Goal: Transaction & Acquisition: Purchase product/service

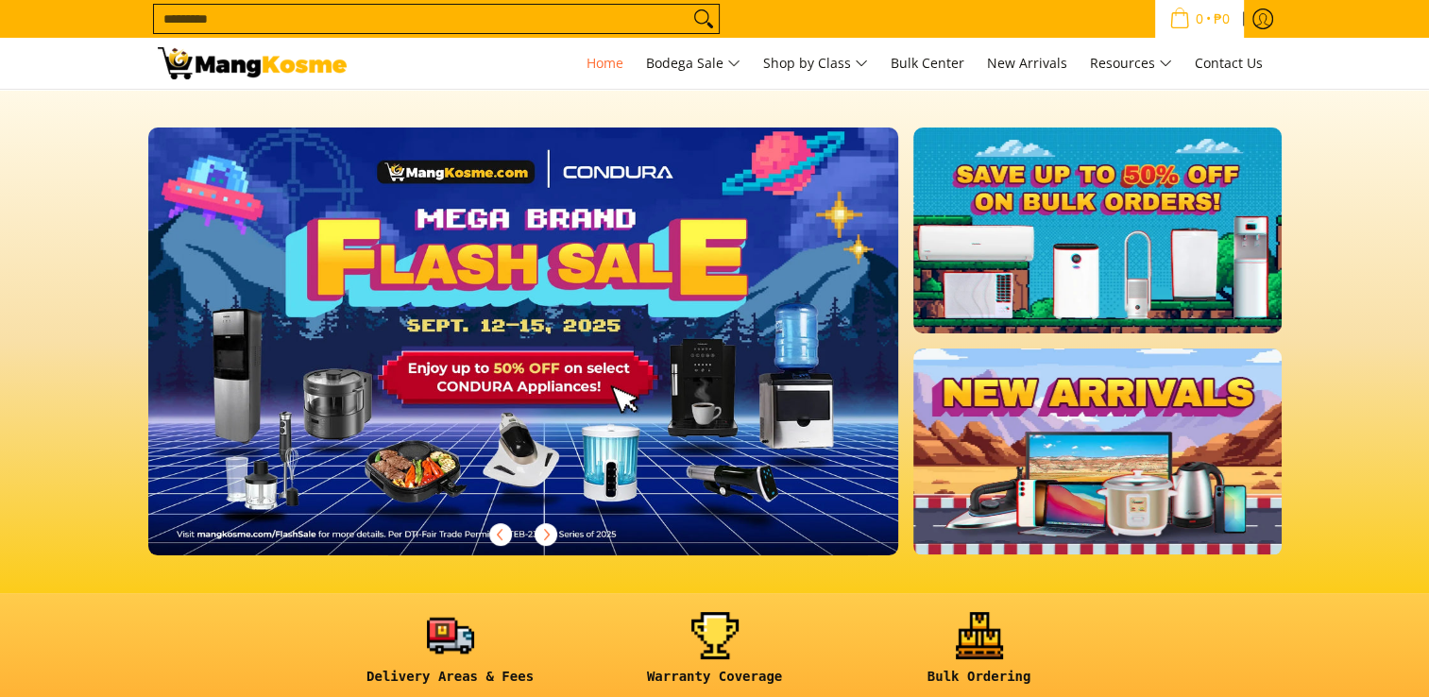
drag, startPoint x: 0, startPoint y: 0, endPoint x: 1190, endPoint y: 18, distance: 1190.0
click at [1193, 18] on span "0" at bounding box center [1199, 18] width 13 height 13
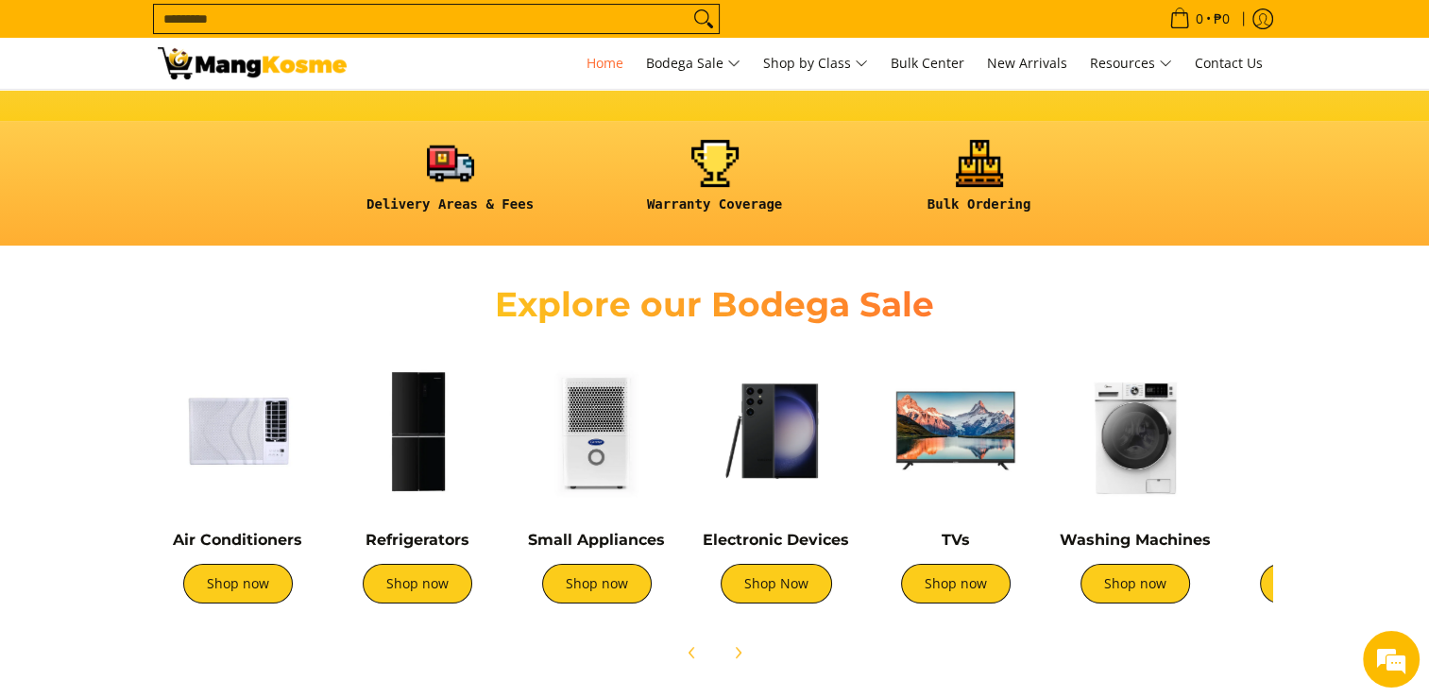
scroll to position [0, 3003]
click at [417, 437] on img at bounding box center [417, 430] width 161 height 161
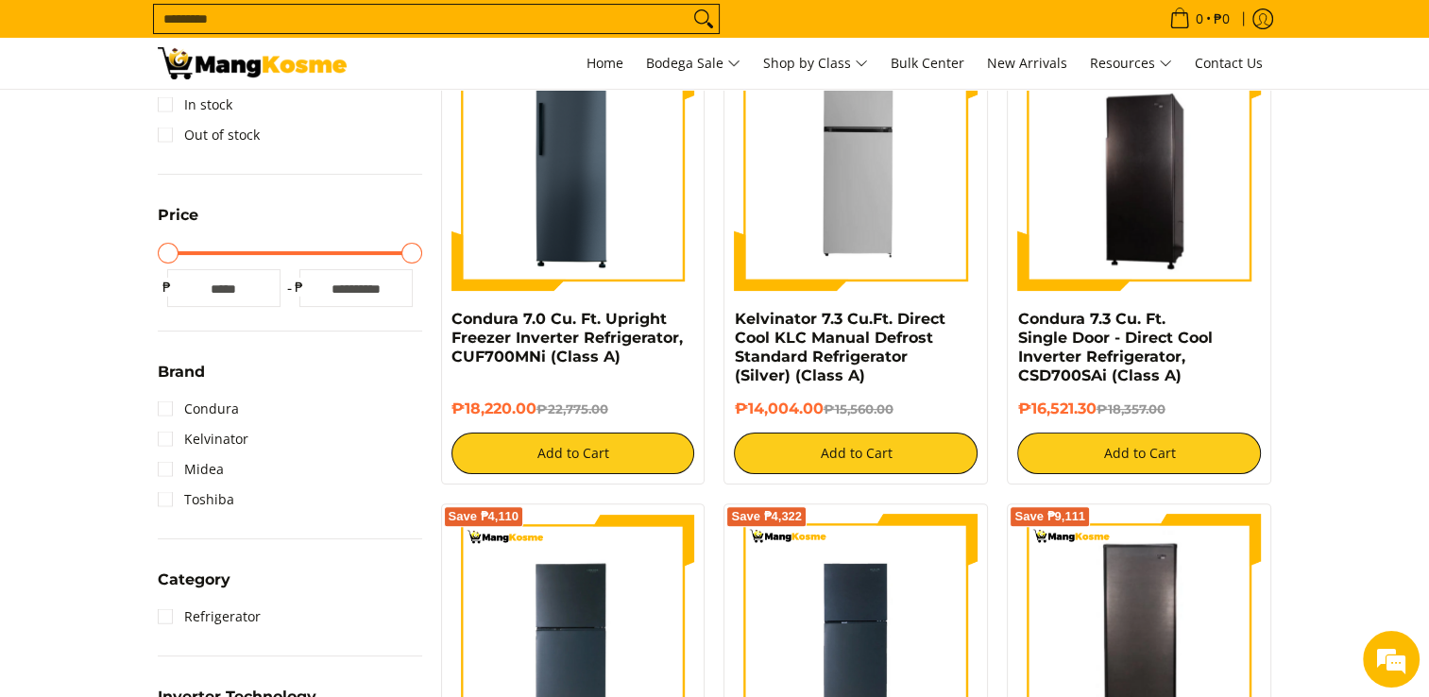
scroll to position [378, 0]
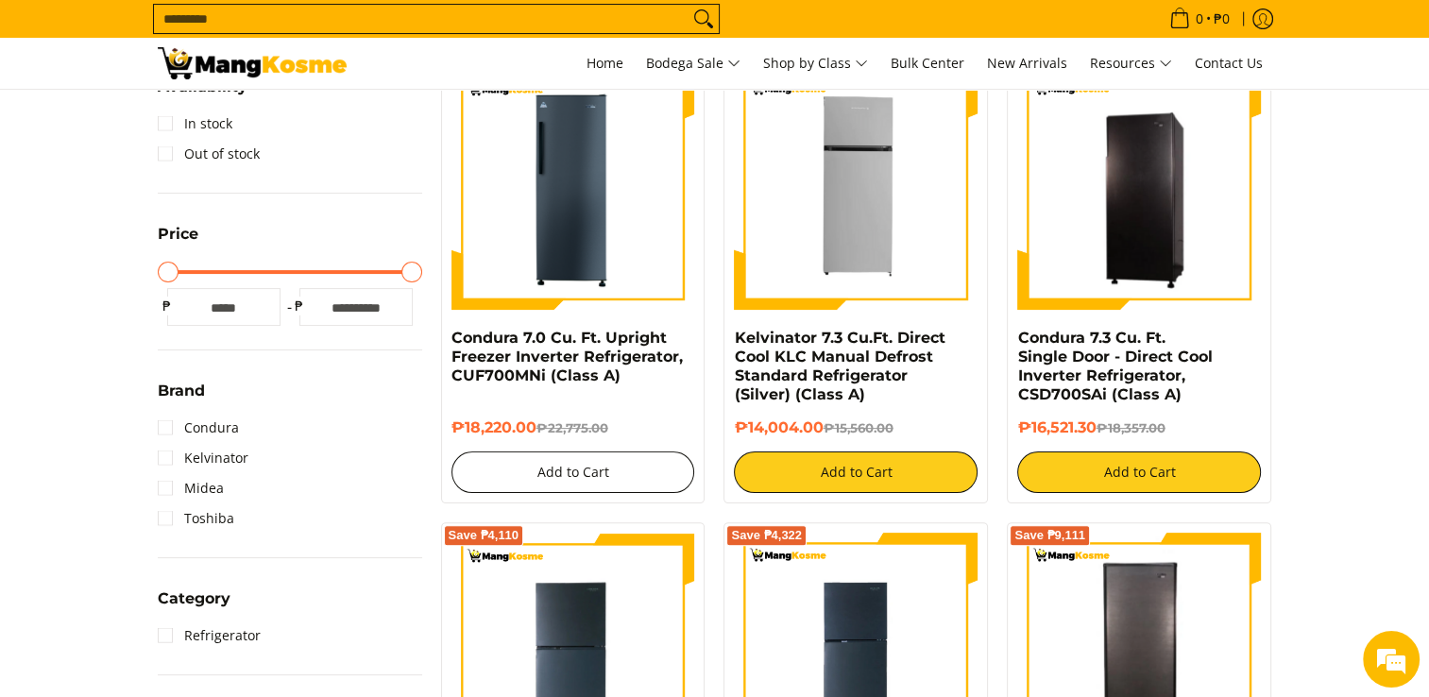
click at [562, 475] on button "Add to Cart" at bounding box center [573, 472] width 244 height 42
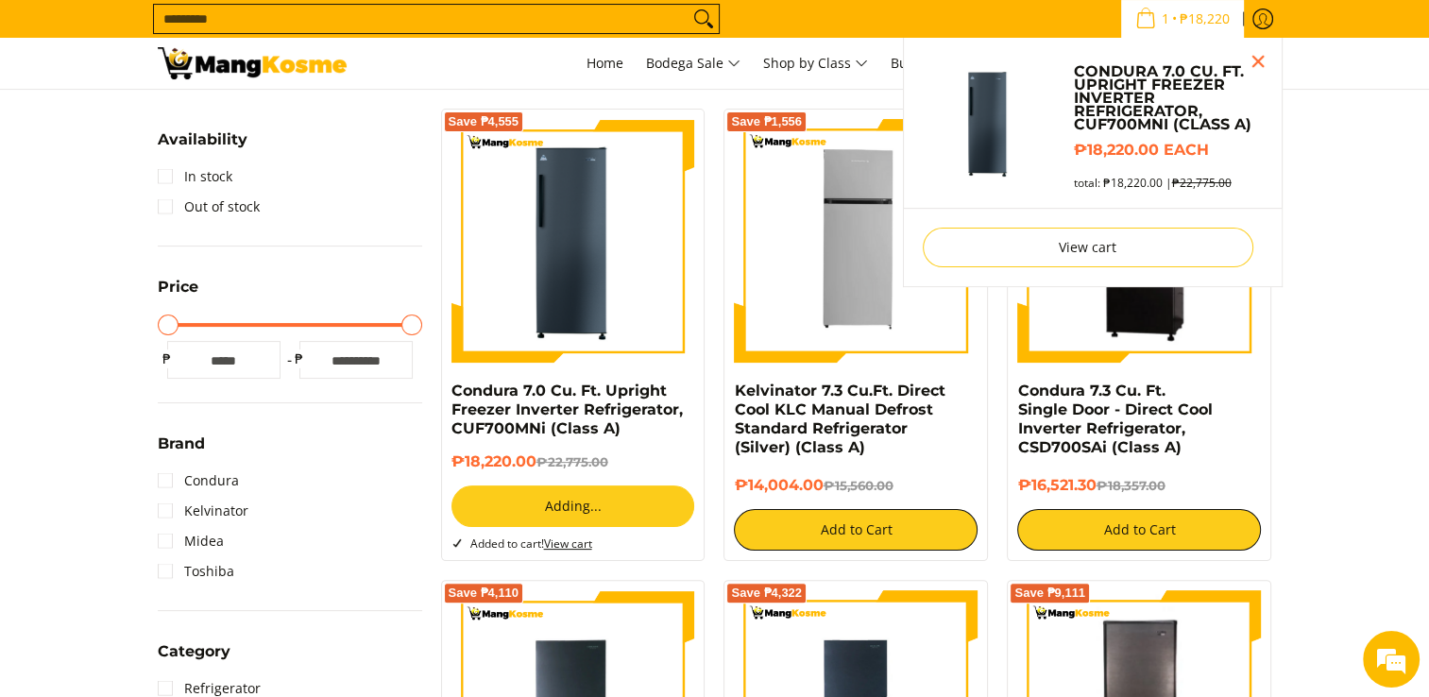
scroll to position [0, 0]
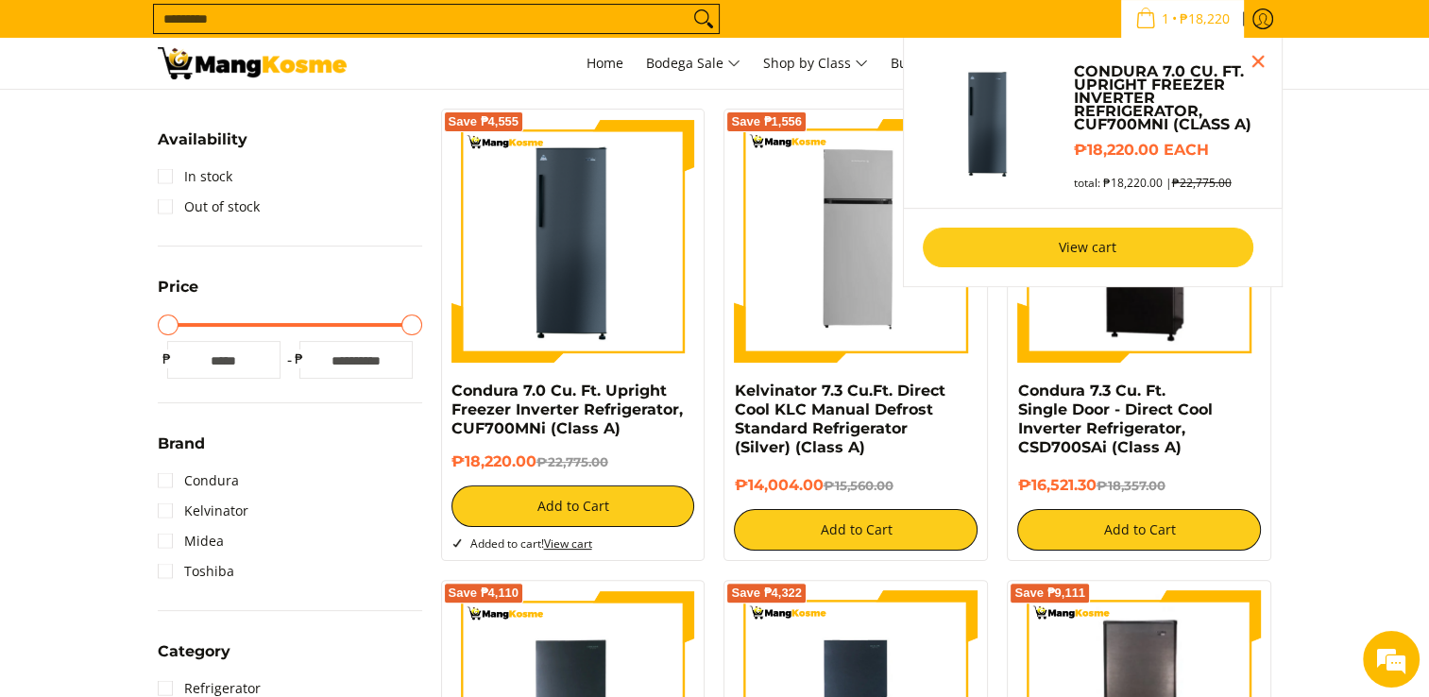
click at [1086, 244] on link "View cart" at bounding box center [1088, 248] width 331 height 40
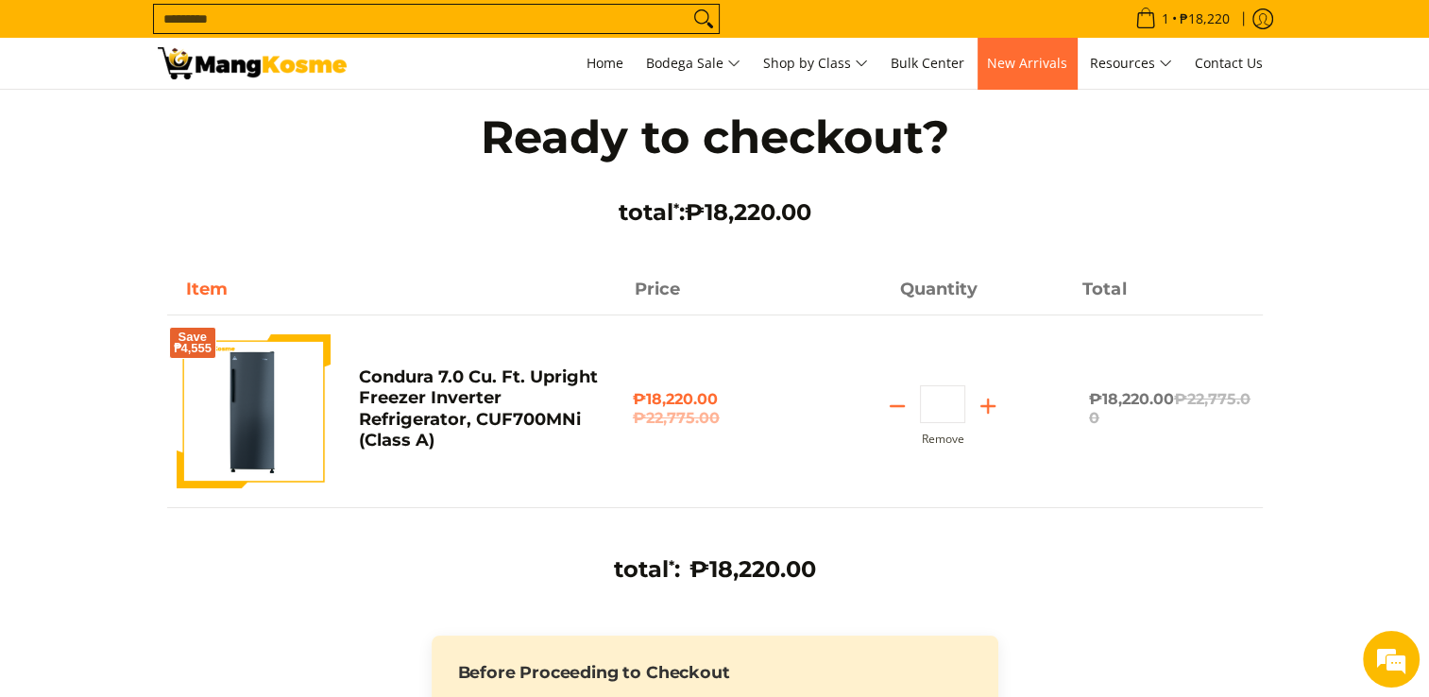
click at [1035, 69] on span "New Arrivals" at bounding box center [1027, 63] width 80 height 18
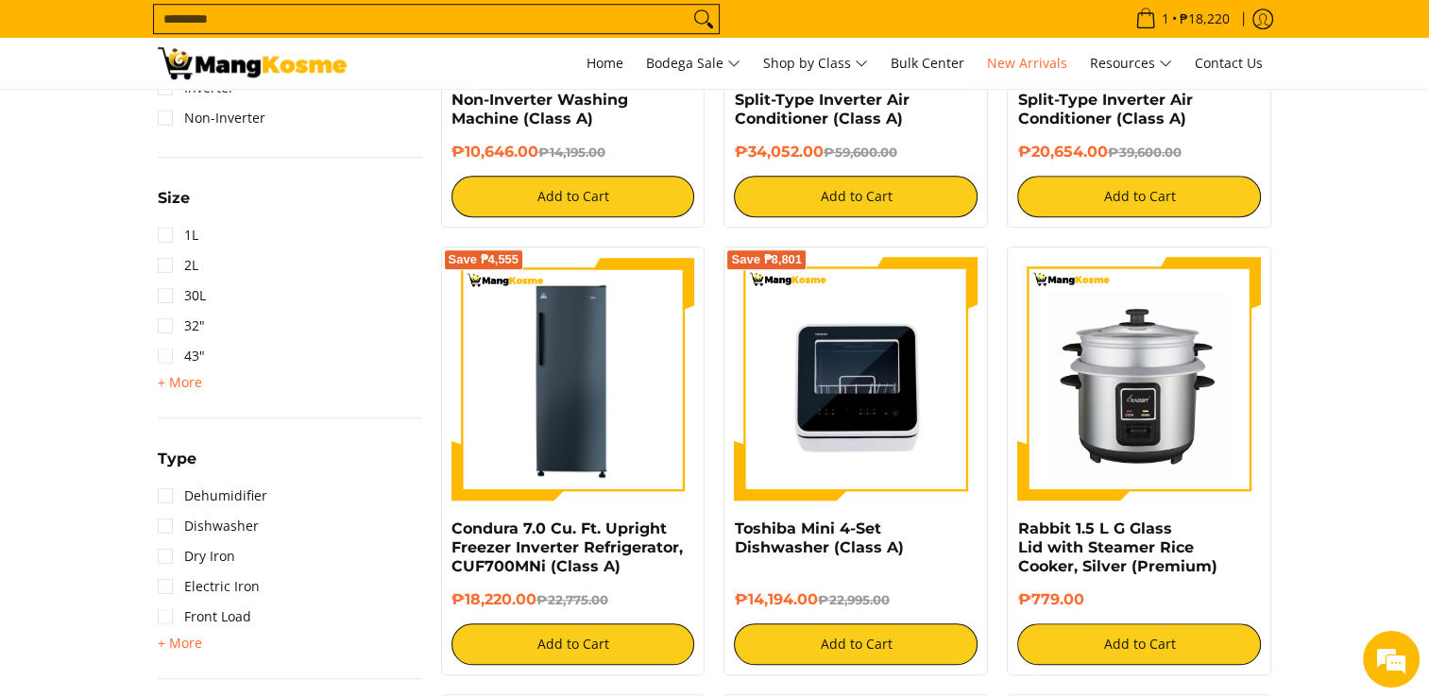
scroll to position [1511, 0]
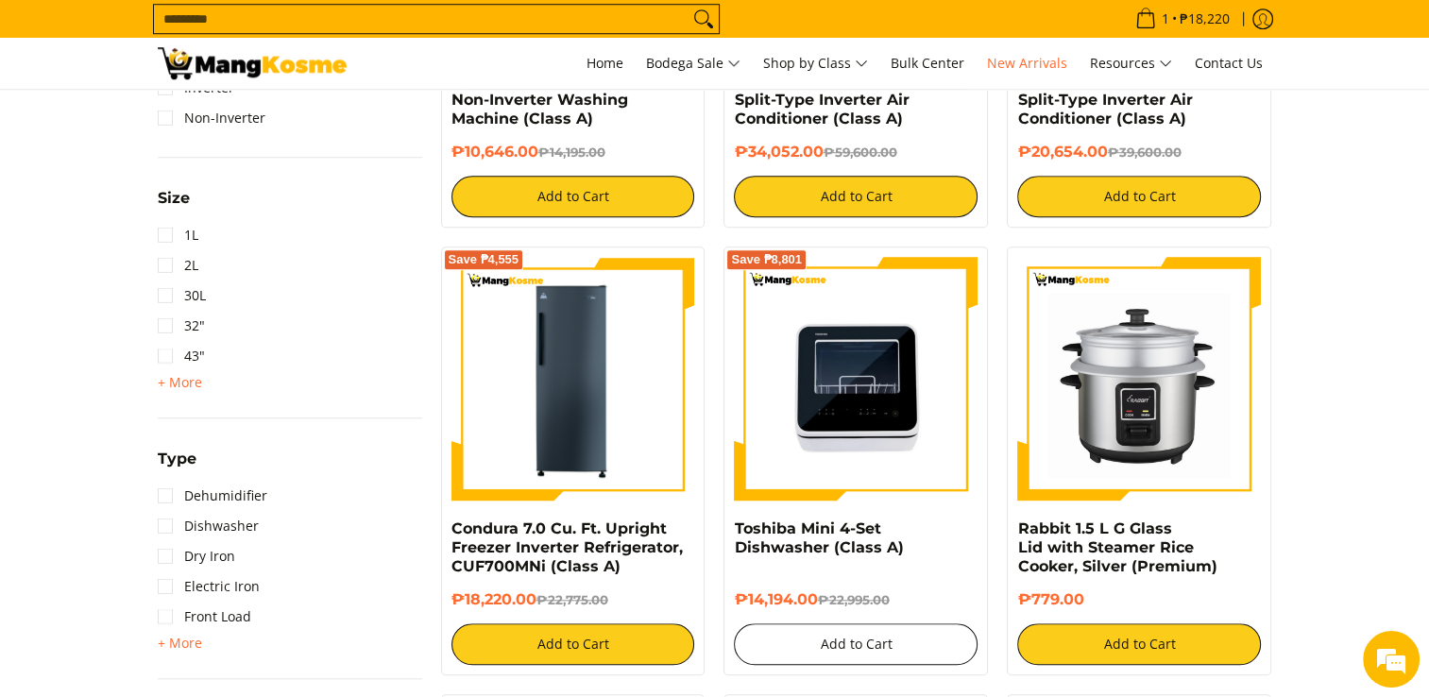
click at [851, 646] on button "Add to Cart" at bounding box center [856, 644] width 244 height 42
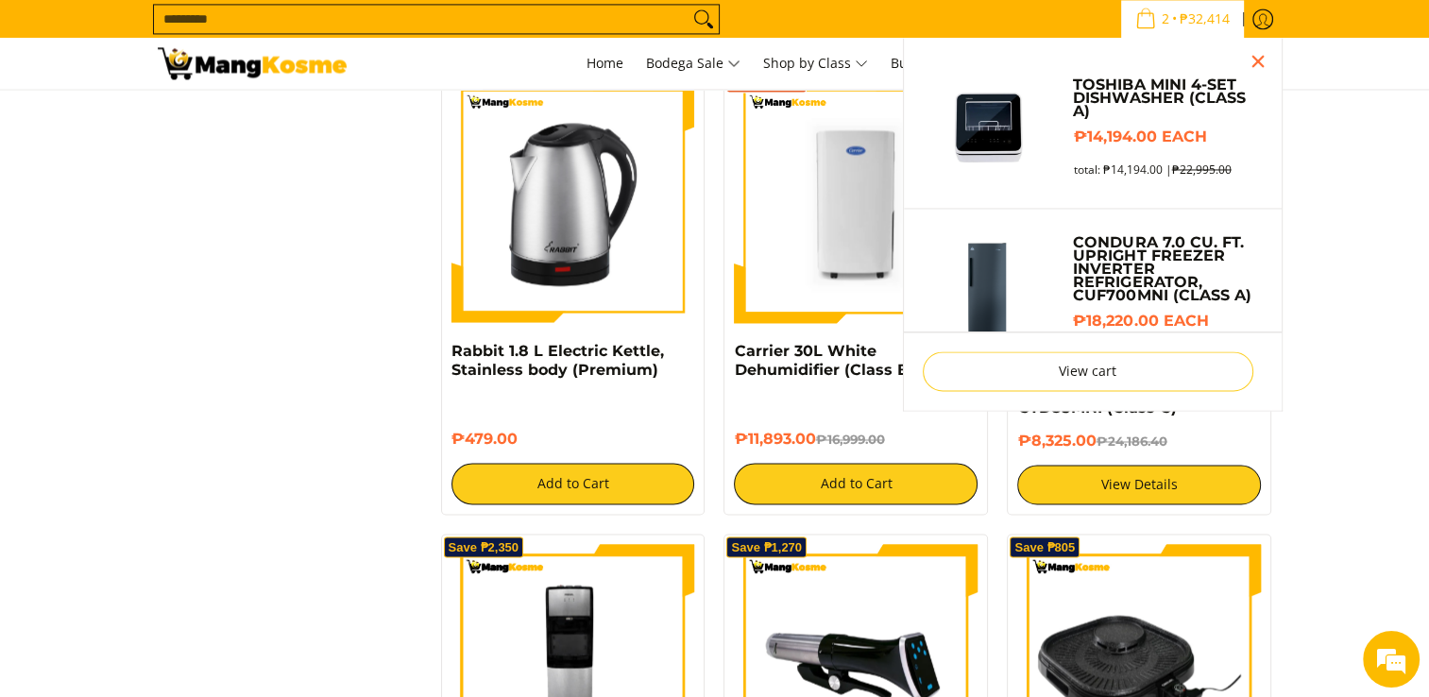
scroll to position [2638, 0]
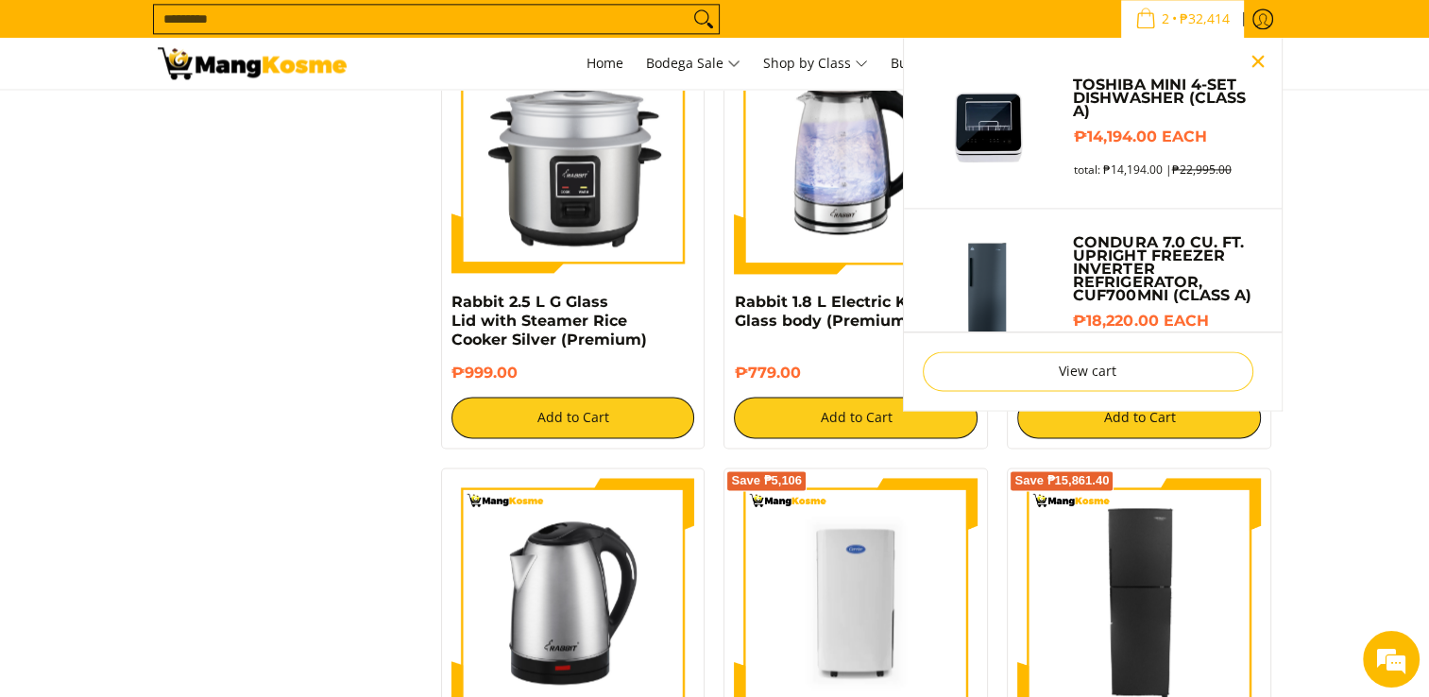
click at [1244, 59] on button "Close pop up" at bounding box center [1258, 61] width 28 height 28
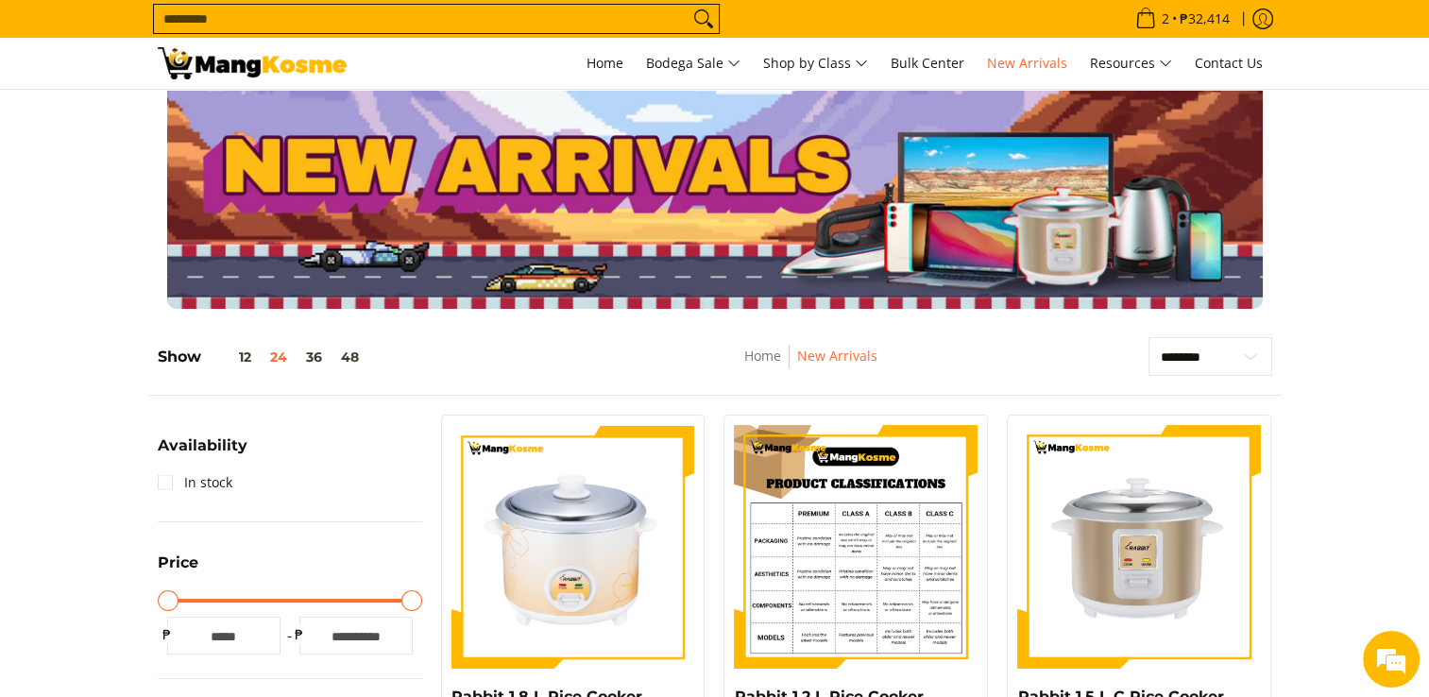
scroll to position [0, 0]
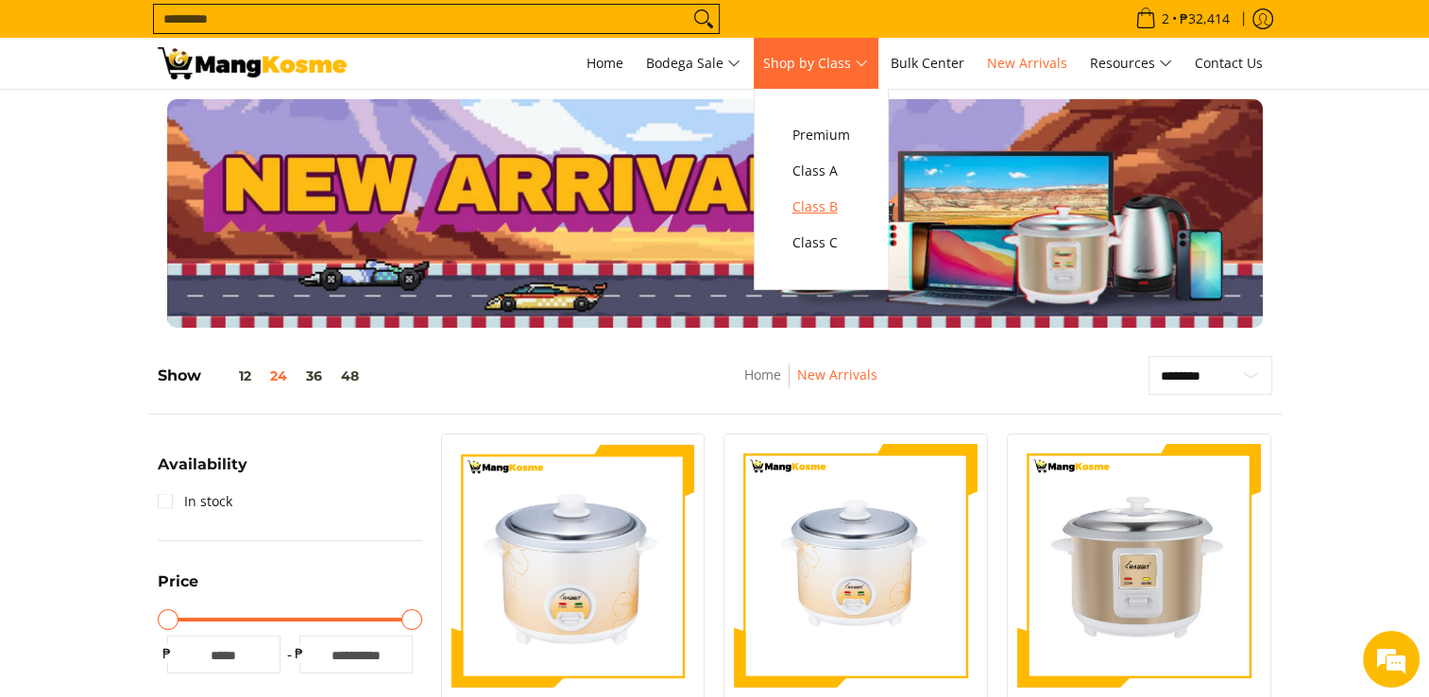
click at [829, 203] on span "Class B" at bounding box center [821, 207] width 58 height 24
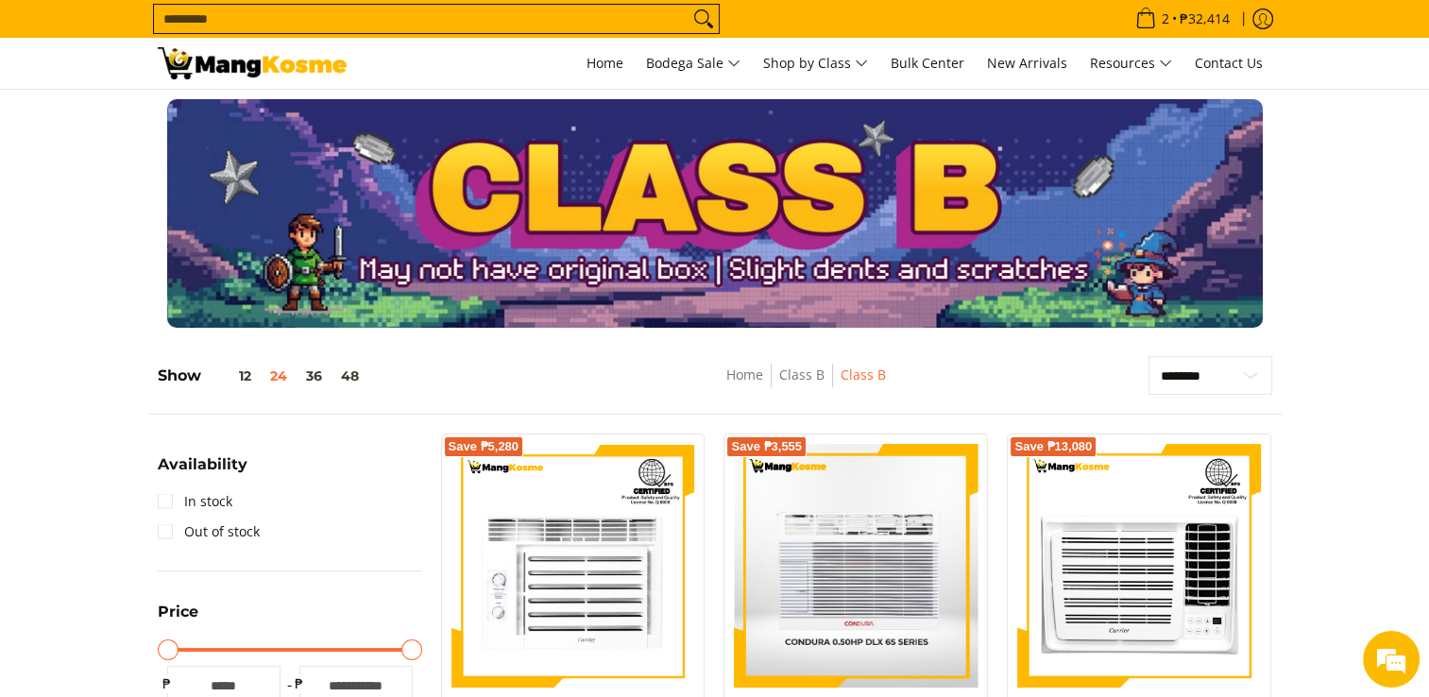
scroll to position [283, 0]
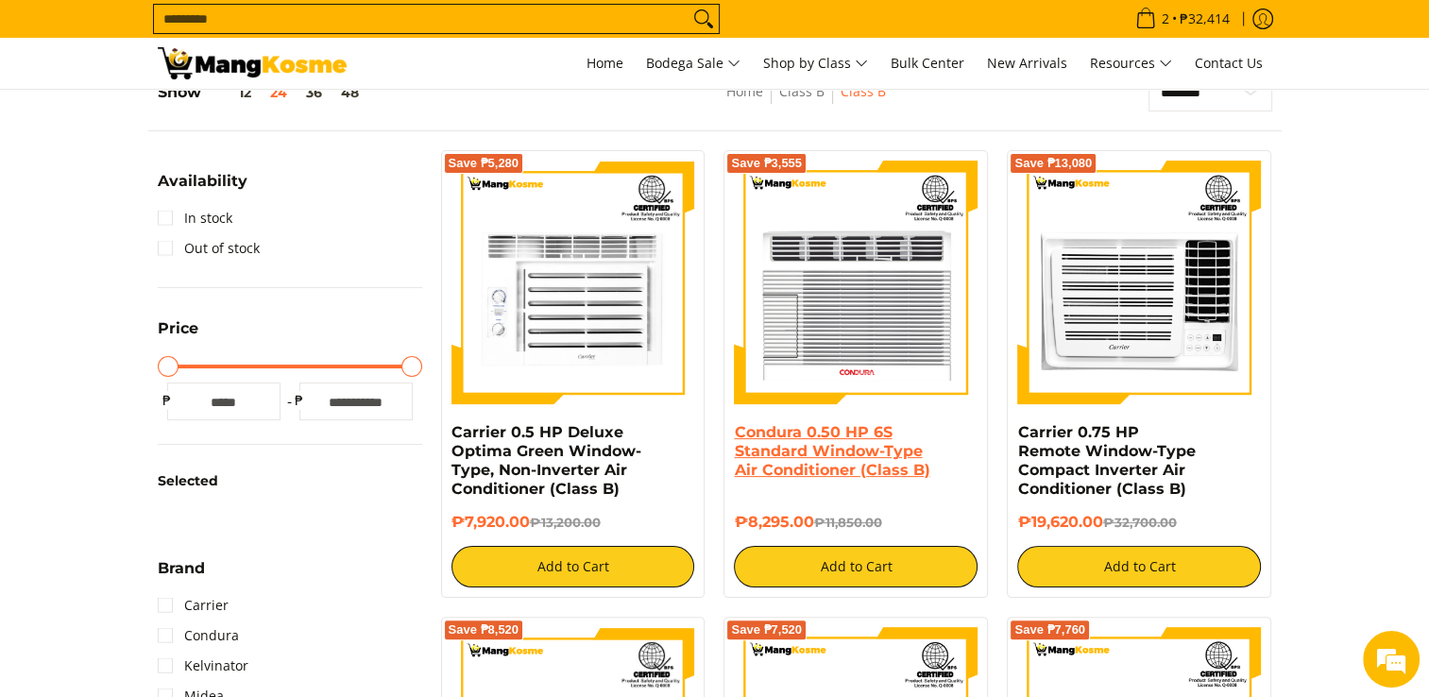
click at [820, 449] on link "Condura 0.50 HP 6S Standard Window-Type Air Conditioner (Class B)" at bounding box center [831, 451] width 195 height 56
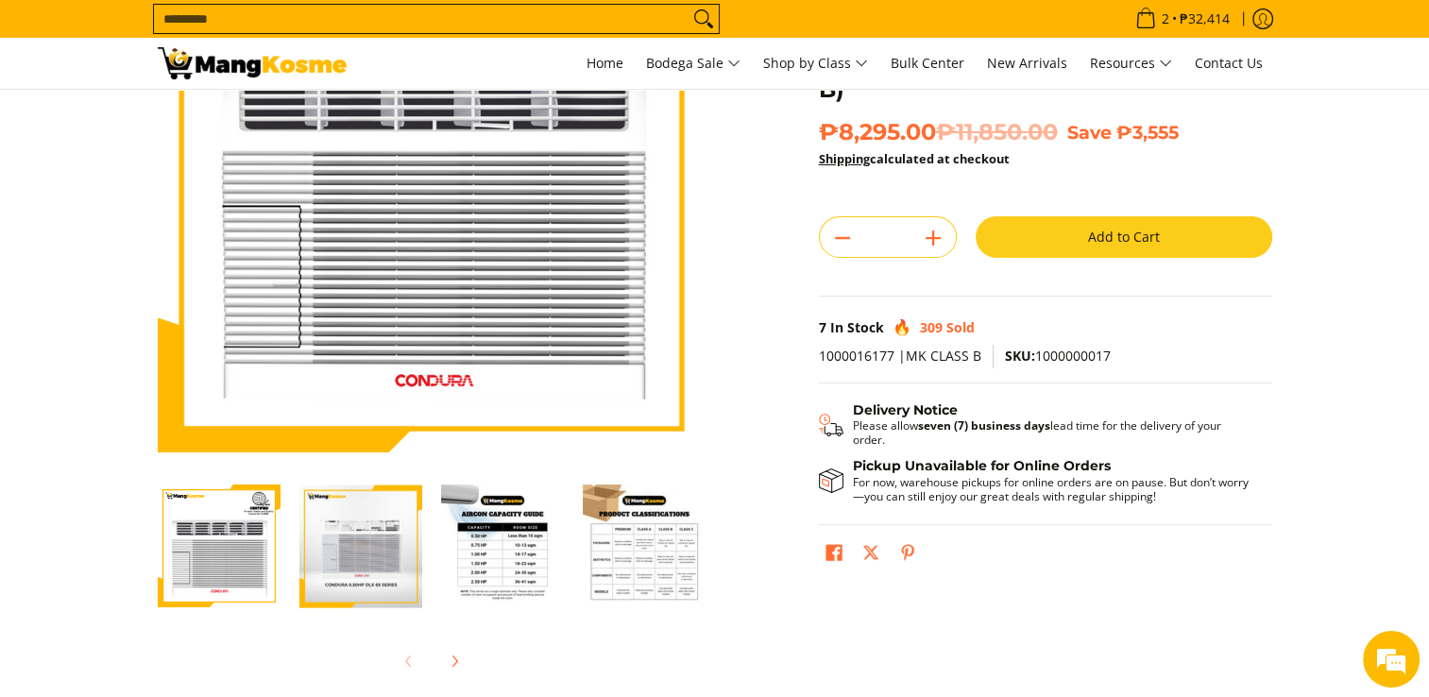
scroll to position [189, 0]
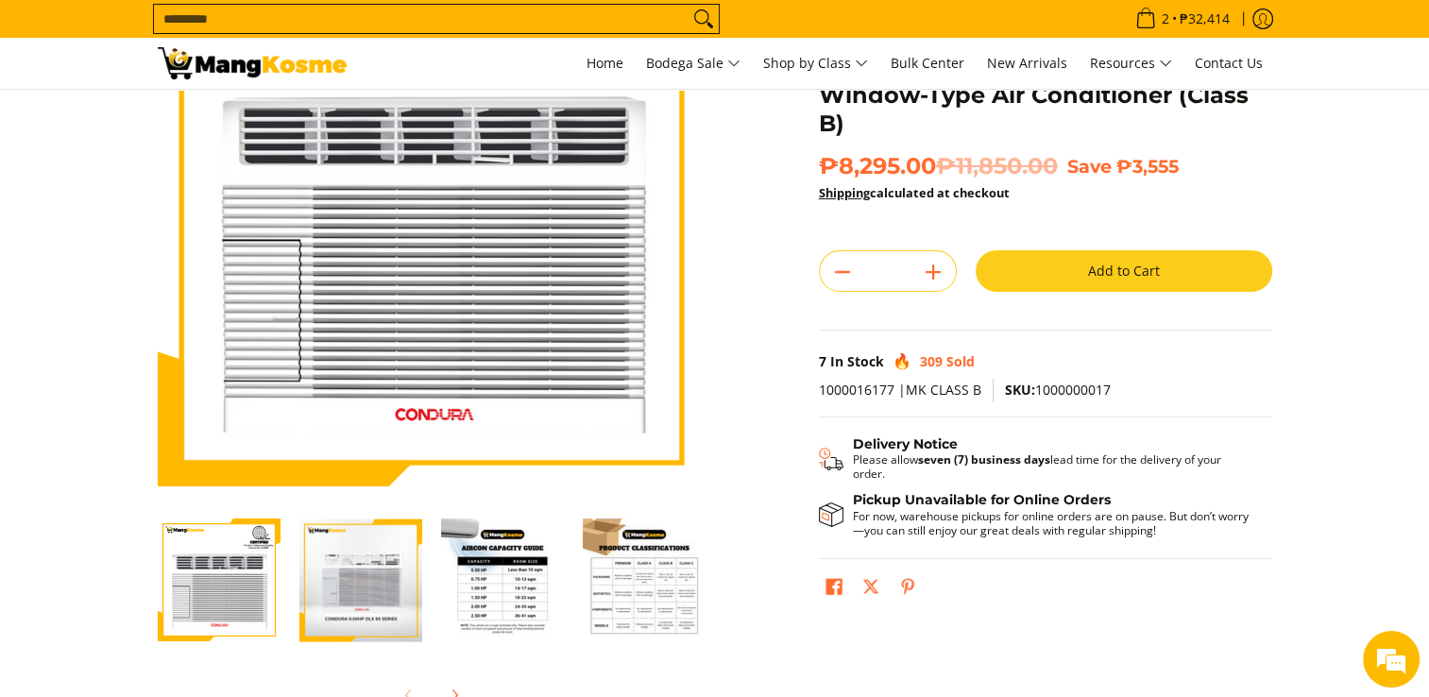
click at [634, 578] on img "Condura 0.50 HP 6S Standard Window-Type Air Conditioner (Class B)-4" at bounding box center [644, 579] width 123 height 123
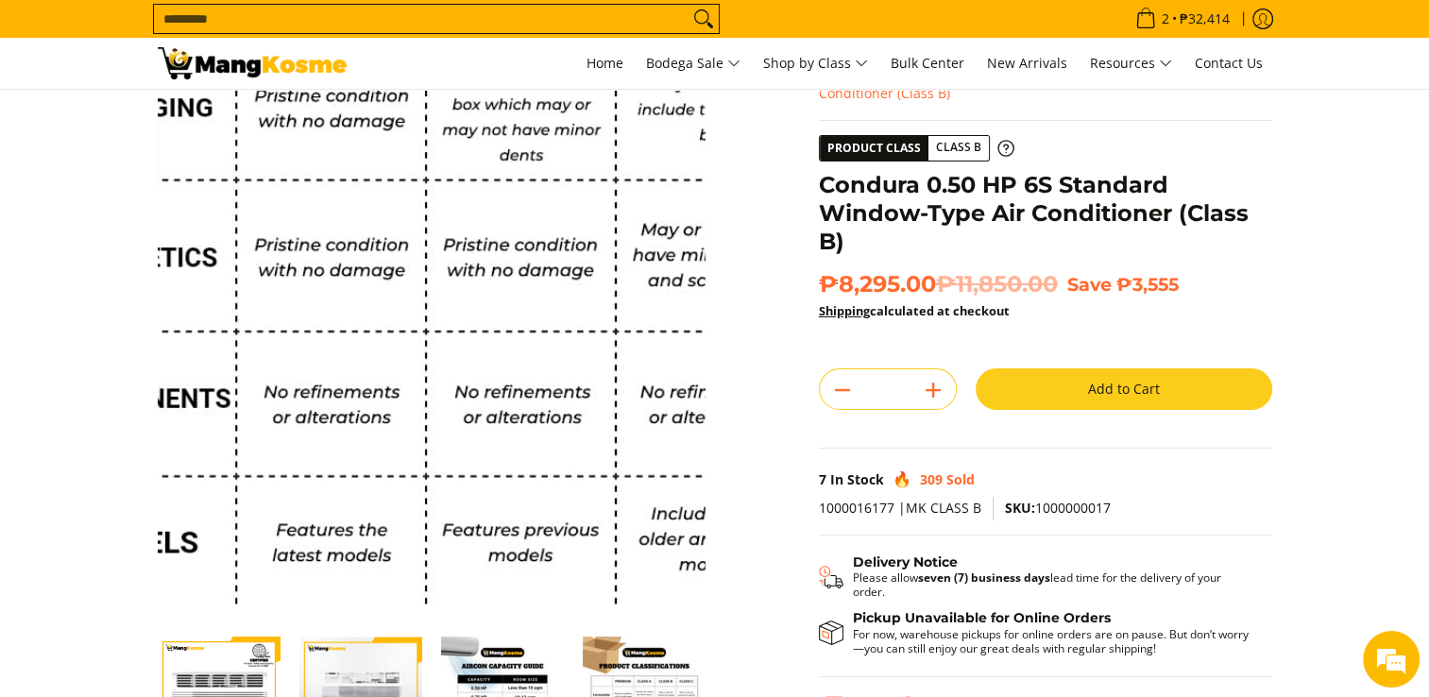
scroll to position [0, 0]
